Goal: Task Accomplishment & Management: Use online tool/utility

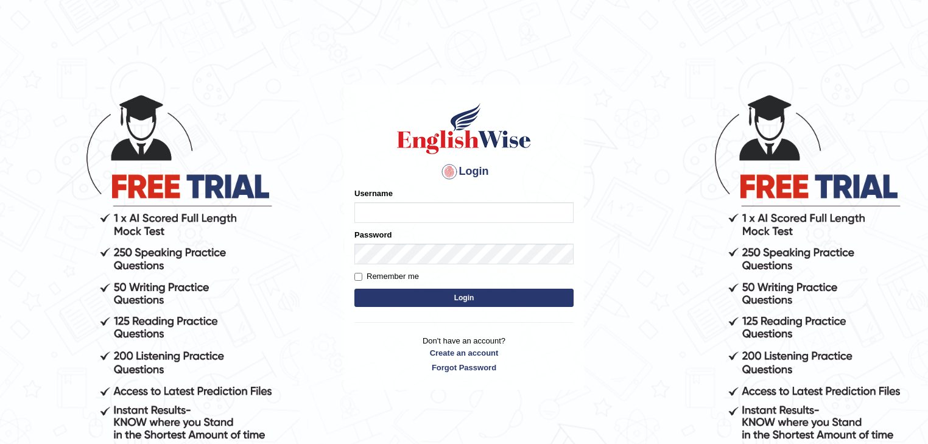
click at [401, 214] on input "Username" at bounding box center [463, 212] width 219 height 21
type input "mulwandamercy"
click at [354, 276] on input "Remember me" at bounding box center [358, 277] width 8 height 8
checkbox input "true"
click at [369, 290] on button "Login" at bounding box center [463, 298] width 219 height 18
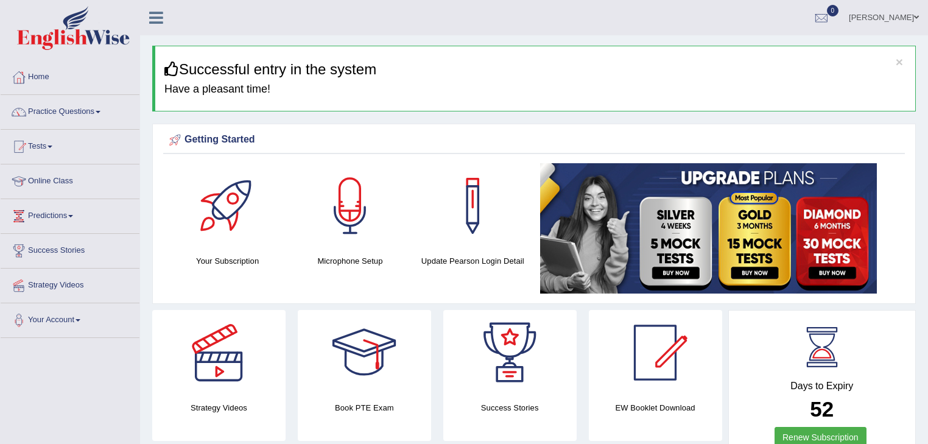
click at [94, 111] on link "Practice Questions" at bounding box center [70, 110] width 139 height 30
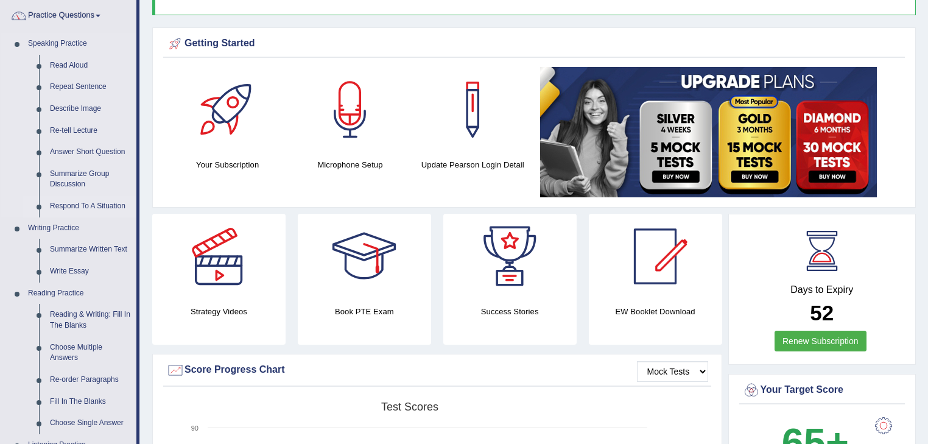
scroll to position [97, 0]
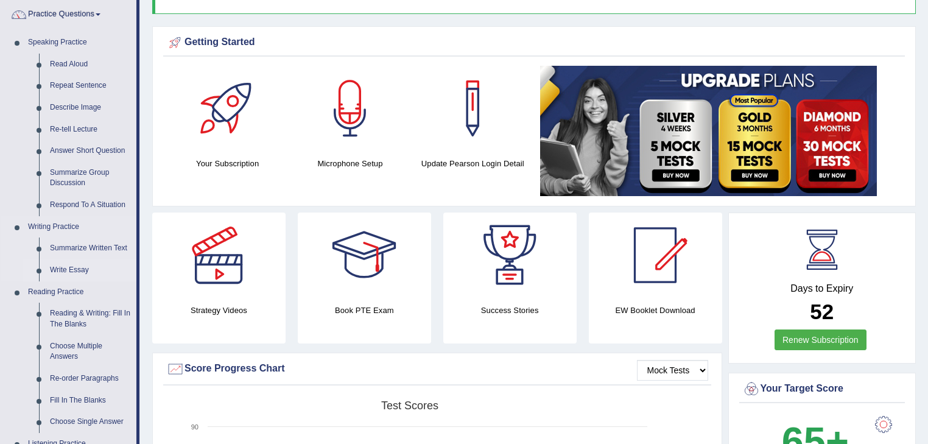
click at [80, 272] on link "Write Essay" at bounding box center [90, 270] width 92 height 22
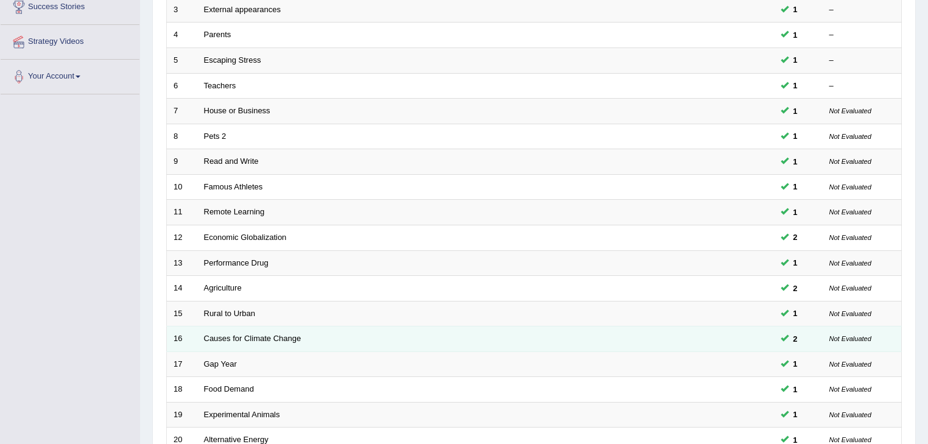
scroll to position [359, 0]
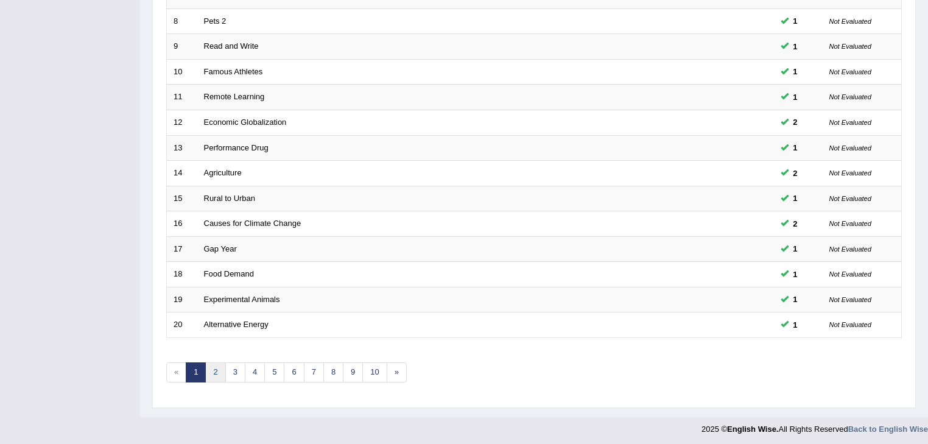
click at [217, 370] on link "2" at bounding box center [215, 372] width 20 height 20
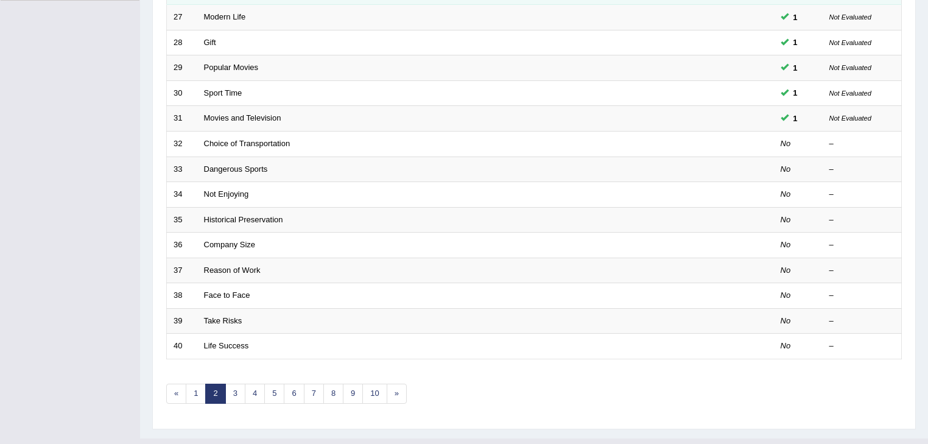
scroll to position [359, 0]
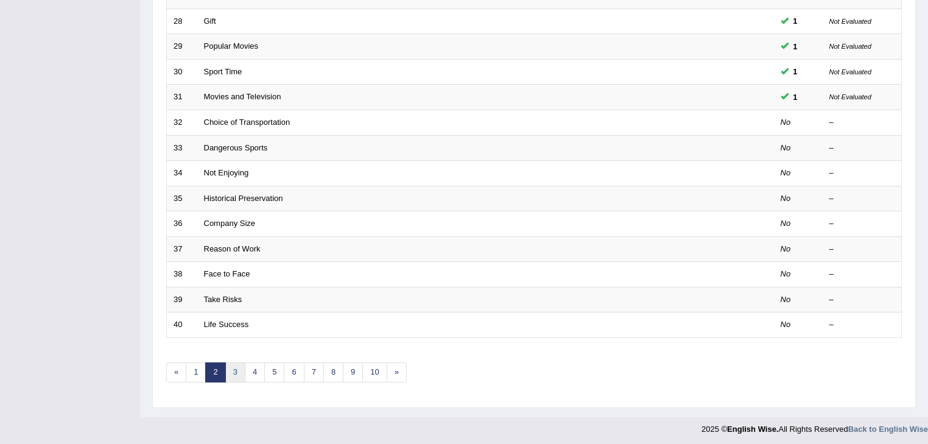
click at [238, 368] on link "3" at bounding box center [235, 372] width 20 height 20
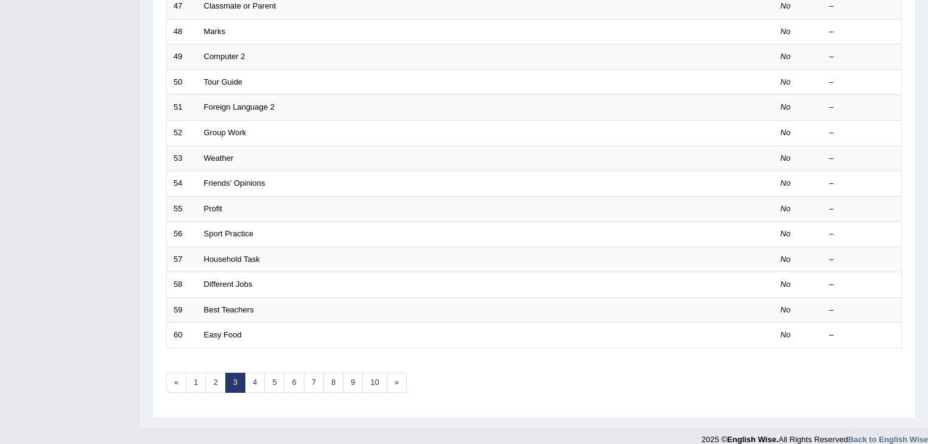
scroll to position [359, 0]
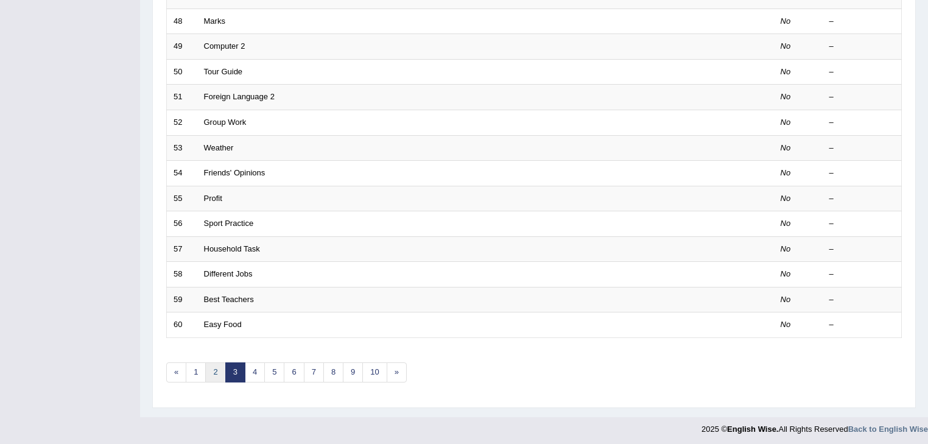
click at [209, 368] on link "2" at bounding box center [215, 372] width 20 height 20
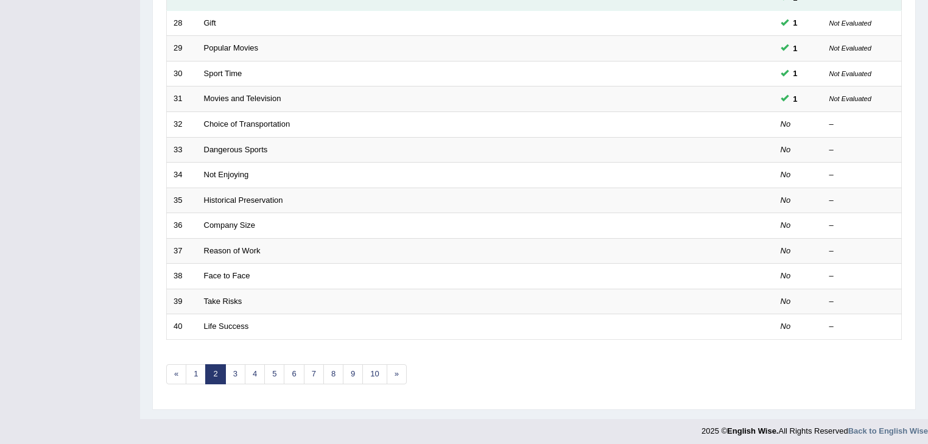
scroll to position [359, 0]
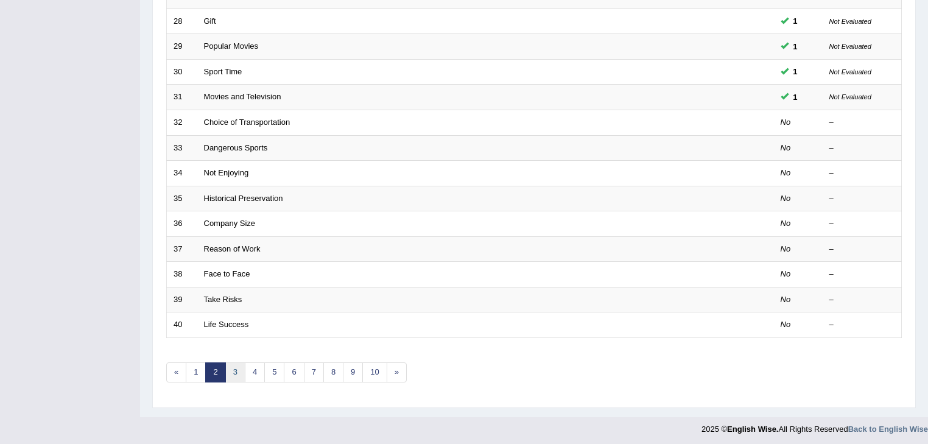
click at [238, 369] on link "3" at bounding box center [235, 372] width 20 height 20
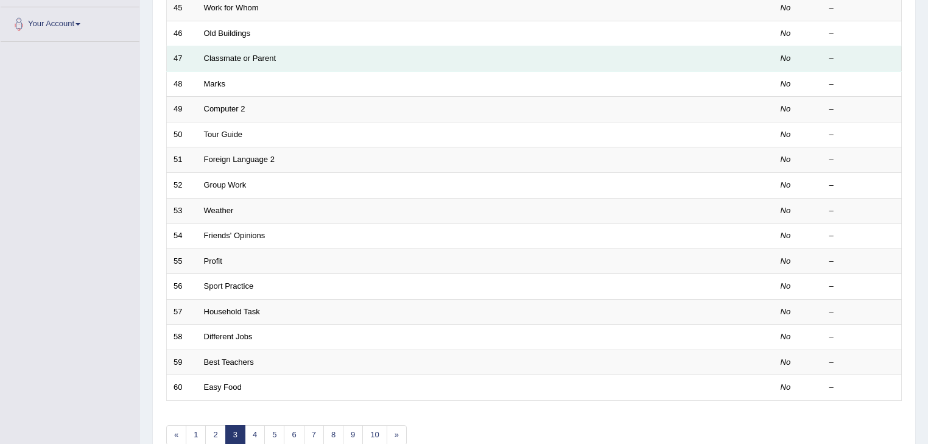
scroll to position [341, 0]
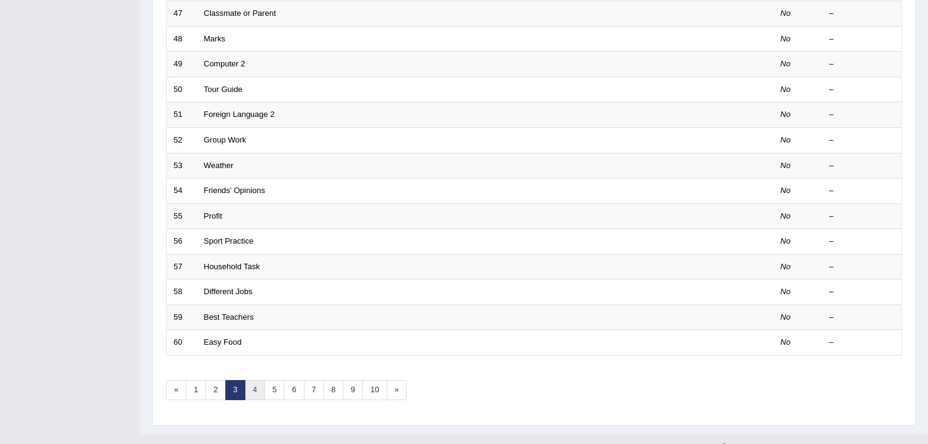
click at [256, 387] on link "4" at bounding box center [255, 390] width 20 height 20
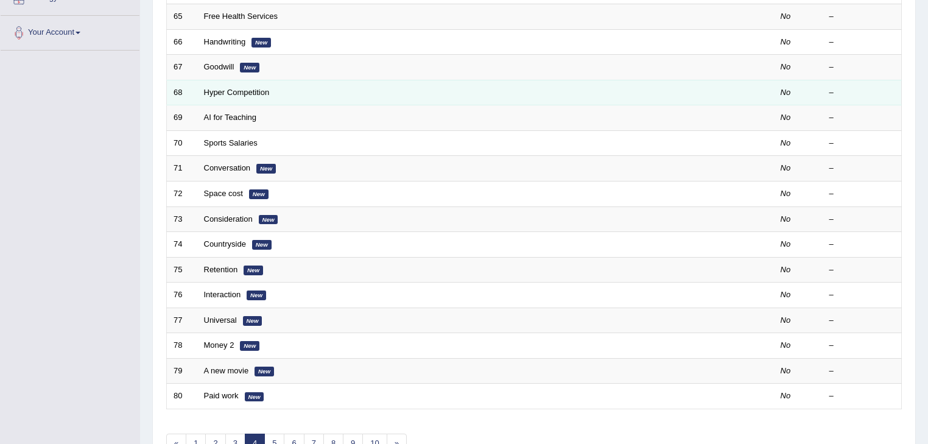
scroll to position [341, 0]
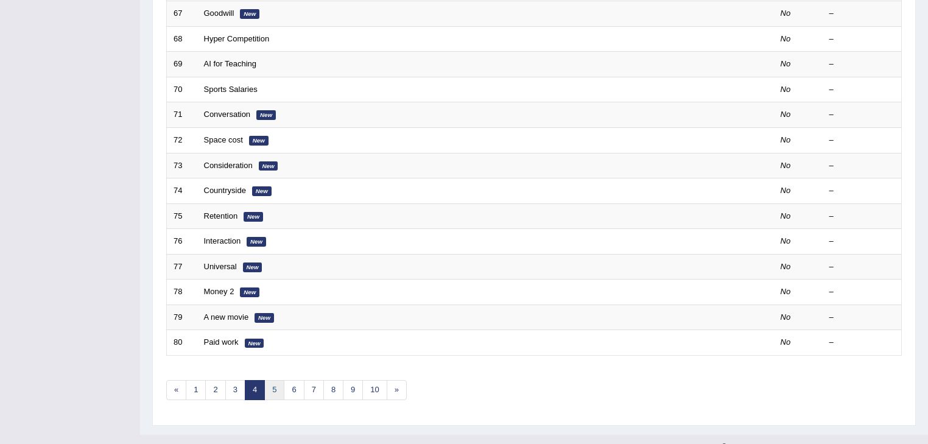
click at [278, 385] on link "5" at bounding box center [274, 390] width 20 height 20
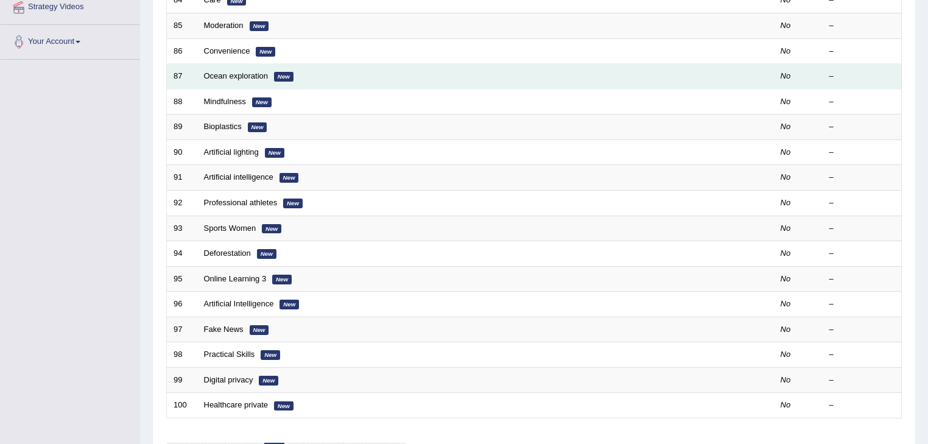
scroll to position [292, 0]
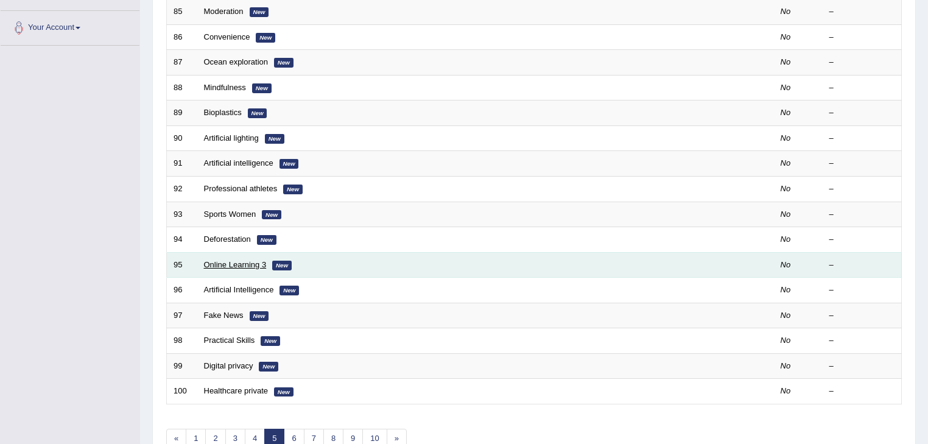
click at [234, 261] on link "Online Learning 3" at bounding box center [235, 264] width 63 height 9
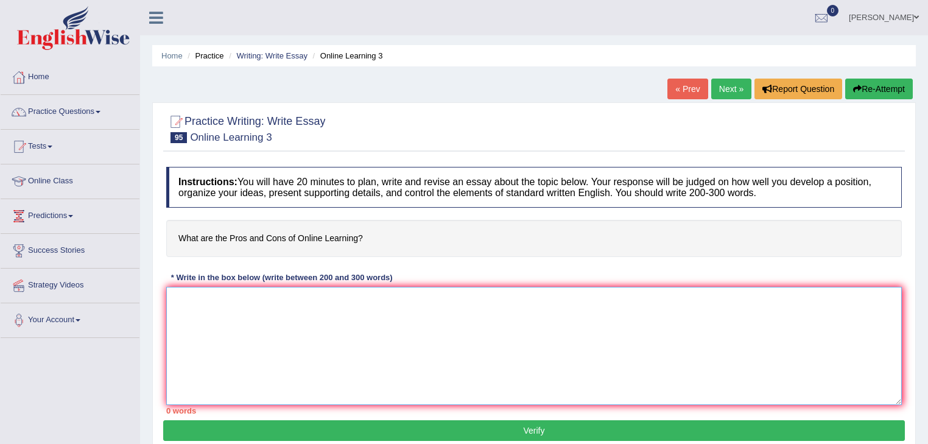
click at [226, 303] on textarea at bounding box center [533, 346] width 735 height 118
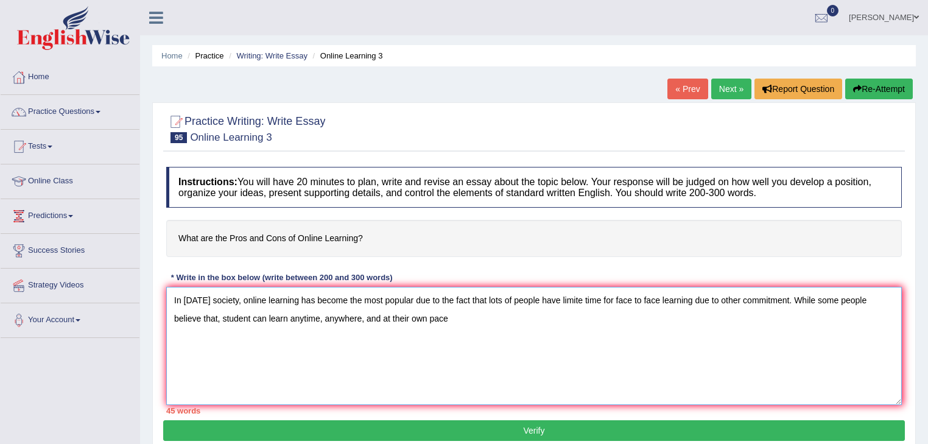
click at [220, 318] on textarea "In [DATE] society, online learning has become the most popular due to the fact …" at bounding box center [533, 346] width 735 height 118
click at [489, 314] on textarea "In [DATE] society, online learning has become the most popular due to the fact …" at bounding box center [533, 346] width 735 height 118
click at [601, 314] on textarea "In [DATE] society, online learning has become the most popular due to the fact …" at bounding box center [533, 346] width 735 height 118
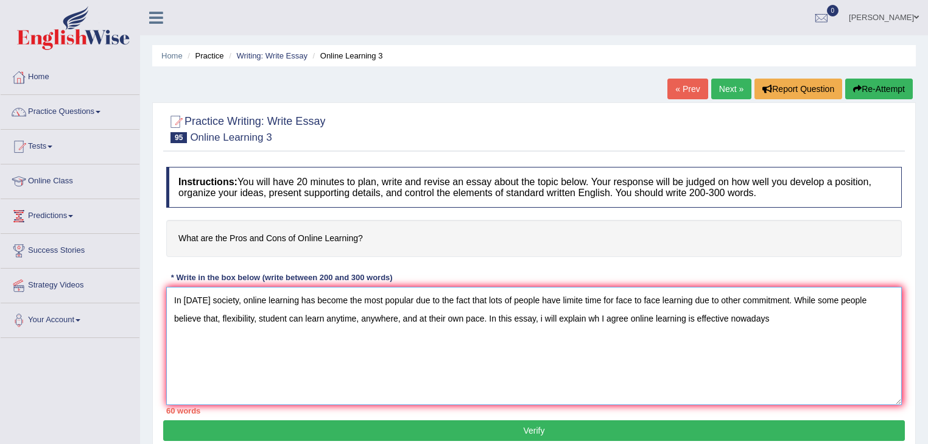
click at [779, 315] on textarea "In [DATE] society, online learning has become the most popular due to the fact …" at bounding box center [533, 346] width 735 height 118
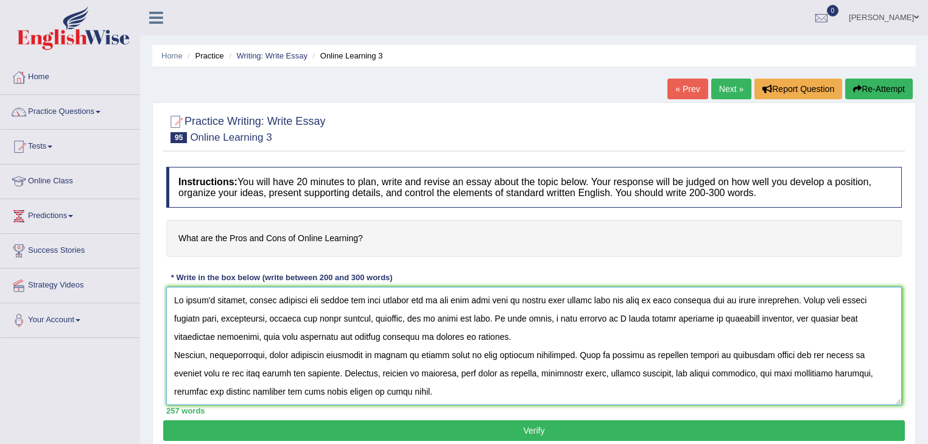
click at [583, 300] on textarea at bounding box center [533, 346] width 735 height 118
click at [538, 299] on textarea at bounding box center [533, 346] width 735 height 118
click at [800, 297] on textarea at bounding box center [533, 346] width 735 height 118
click at [257, 318] on textarea at bounding box center [533, 346] width 735 height 118
click at [284, 317] on textarea at bounding box center [533, 346] width 735 height 118
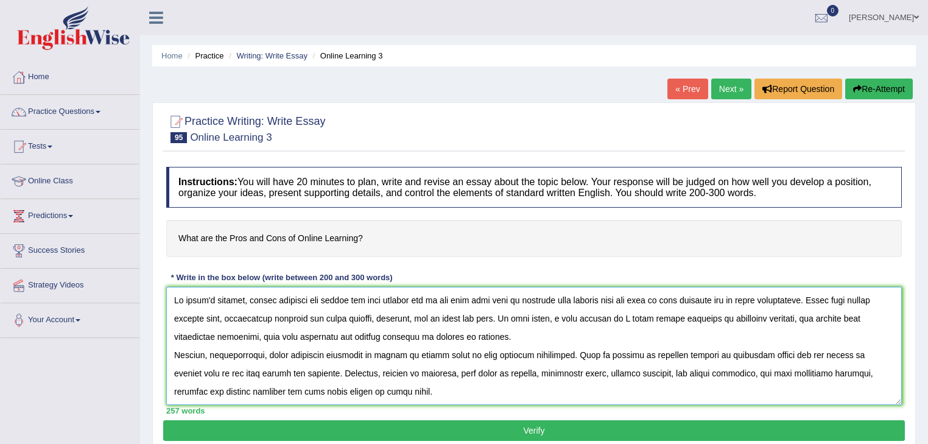
click at [546, 315] on textarea at bounding box center [533, 346] width 735 height 118
click at [600, 316] on textarea at bounding box center [533, 346] width 735 height 118
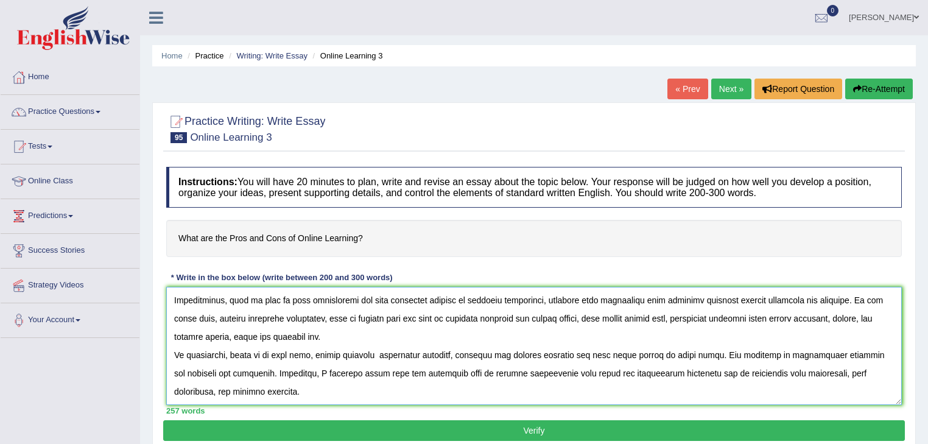
scroll to position [12, 0]
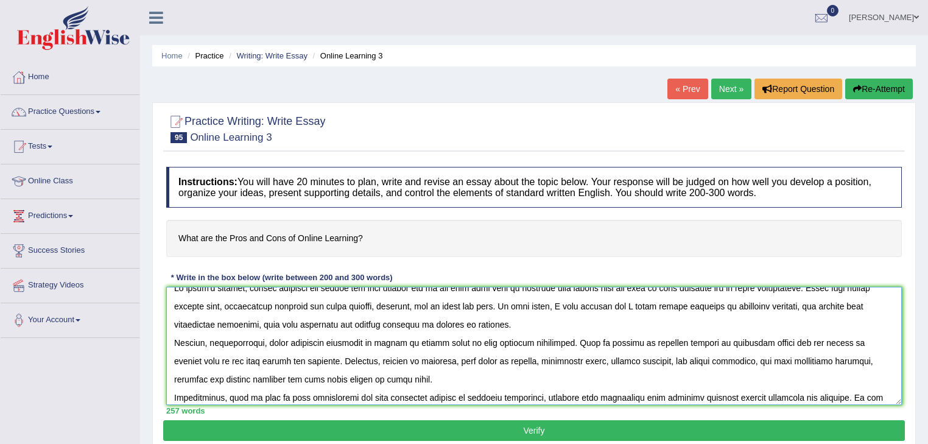
click at [382, 359] on textarea at bounding box center [533, 346] width 735 height 118
click at [391, 359] on textarea at bounding box center [533, 346] width 735 height 118
click at [594, 357] on textarea at bounding box center [533, 346] width 735 height 118
click at [855, 359] on textarea at bounding box center [533, 346] width 735 height 118
click at [256, 377] on textarea at bounding box center [533, 346] width 735 height 118
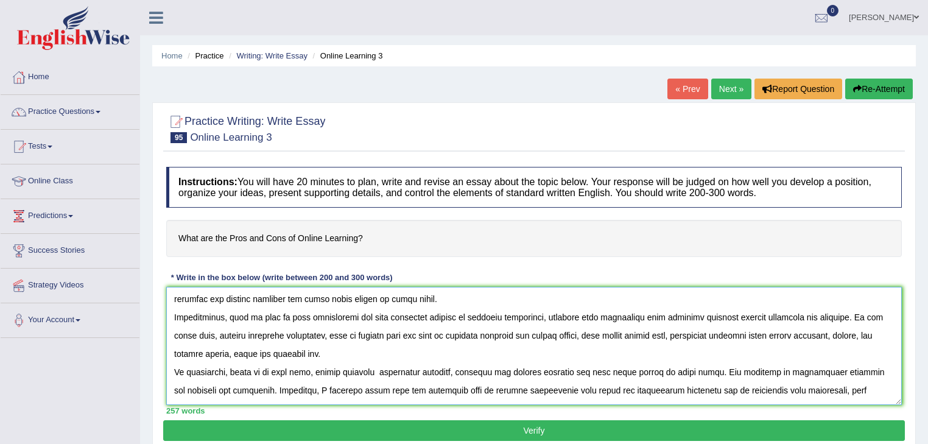
scroll to position [110, 0]
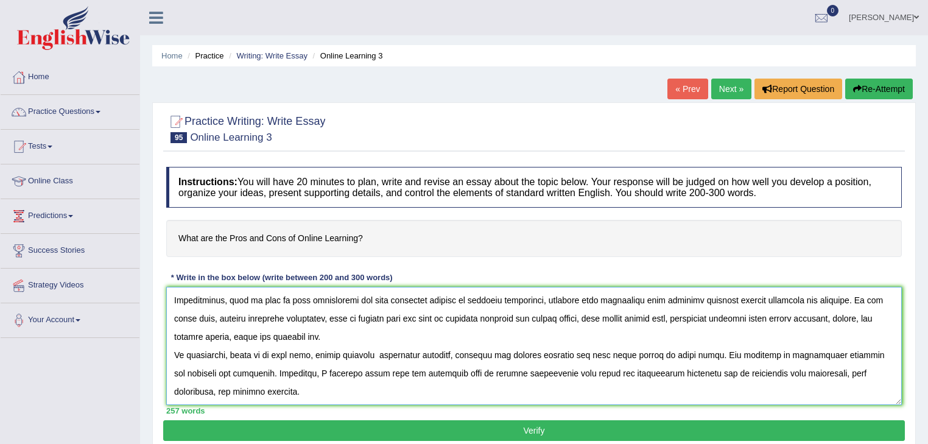
click at [438, 353] on textarea at bounding box center [533, 346] width 735 height 118
click at [605, 353] on textarea at bounding box center [533, 346] width 735 height 118
type textarea "In [DATE] society, online learning has become the most popular due to the fact …"
click at [461, 425] on button "Verify" at bounding box center [534, 430] width 742 height 21
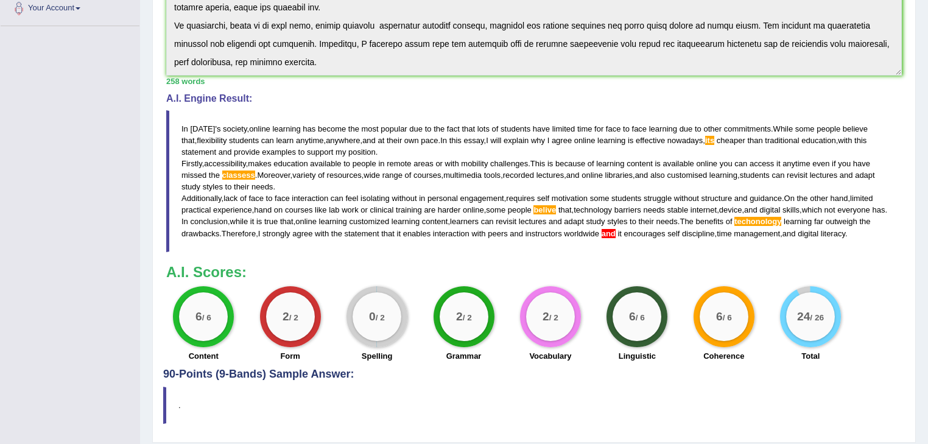
scroll to position [341, 0]
